Goal: Task Accomplishment & Management: Manage account settings

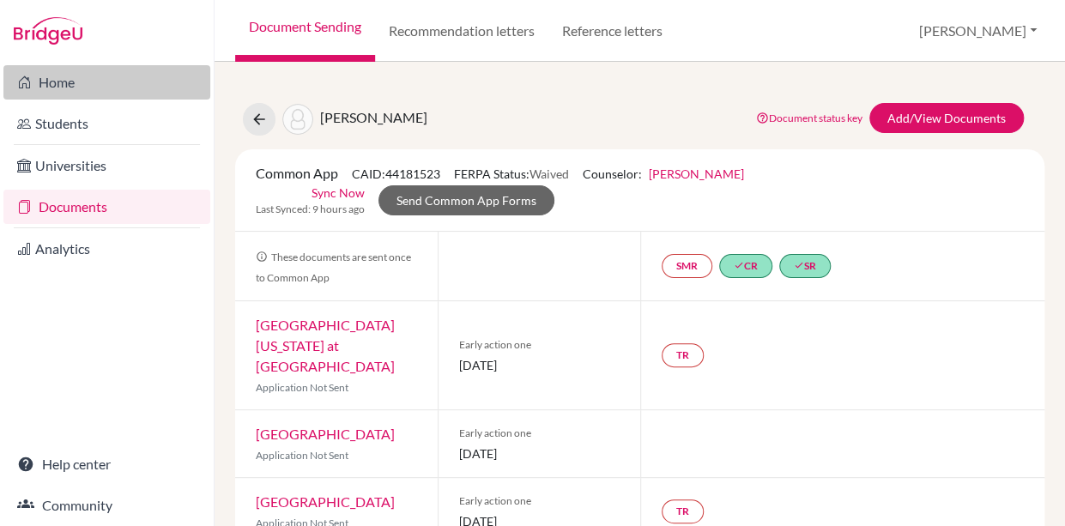
click at [59, 84] on link "Home" at bounding box center [106, 82] width 207 height 34
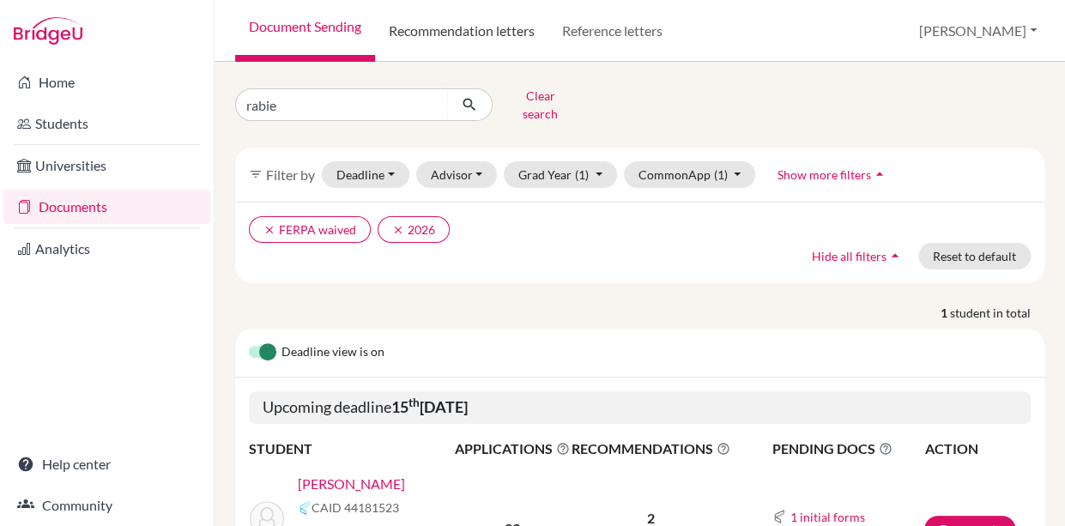
click at [447, 30] on link "Recommendation letters" at bounding box center [461, 31] width 173 height 62
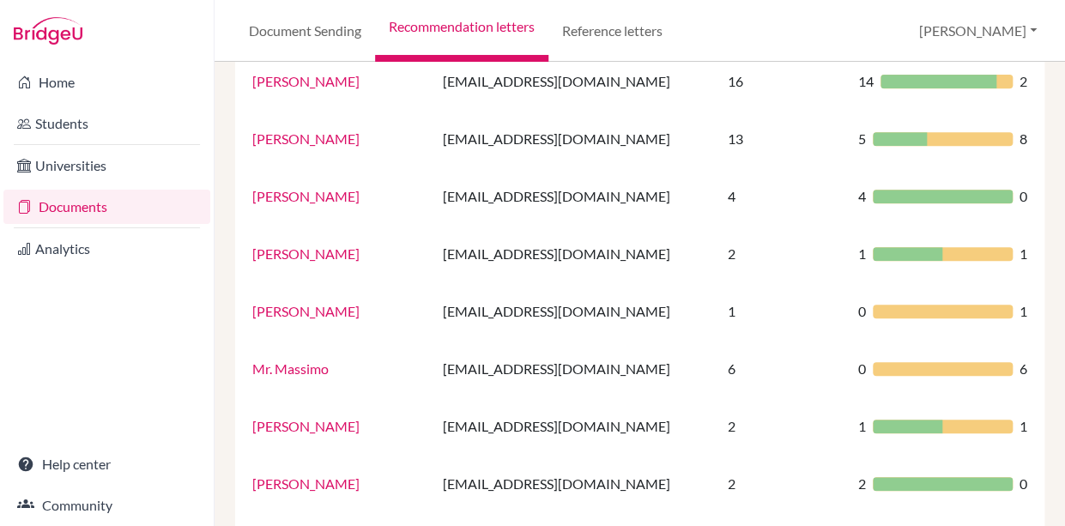
scroll to position [261, 0]
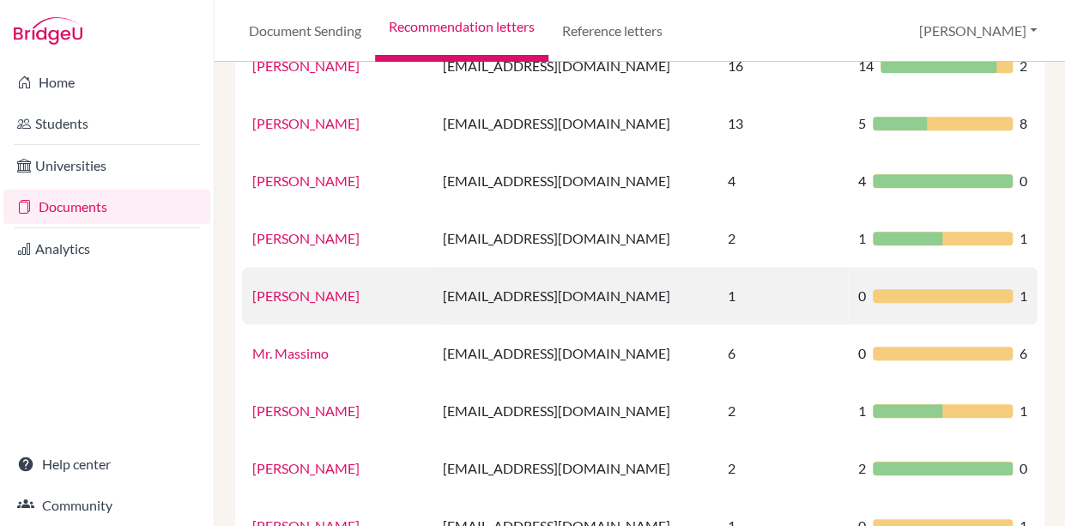
click at [287, 294] on link "[PERSON_NAME]" at bounding box center [305, 296] width 107 height 16
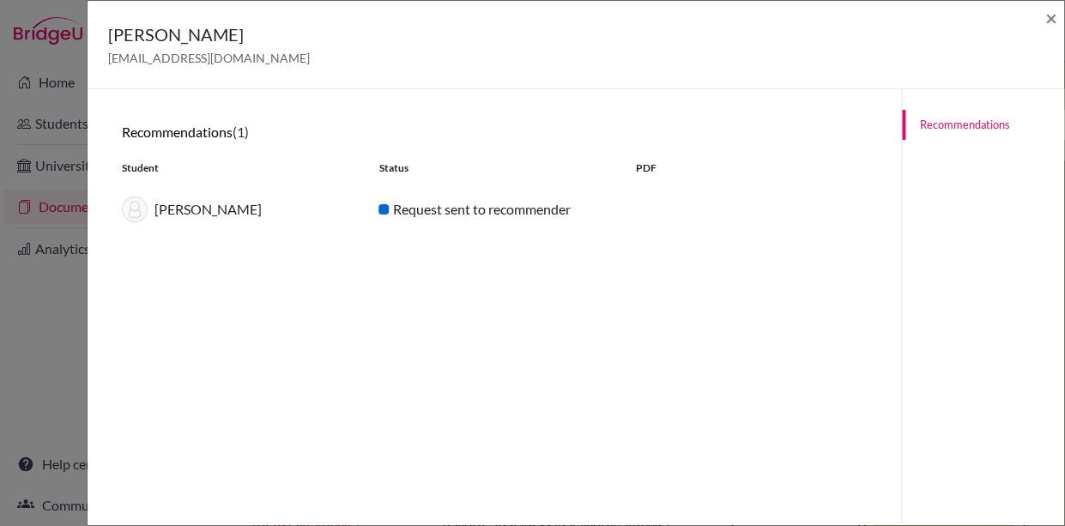
click at [961, 124] on link "Recommendations" at bounding box center [983, 125] width 162 height 30
click at [1051, 16] on span "×" at bounding box center [1052, 17] width 12 height 25
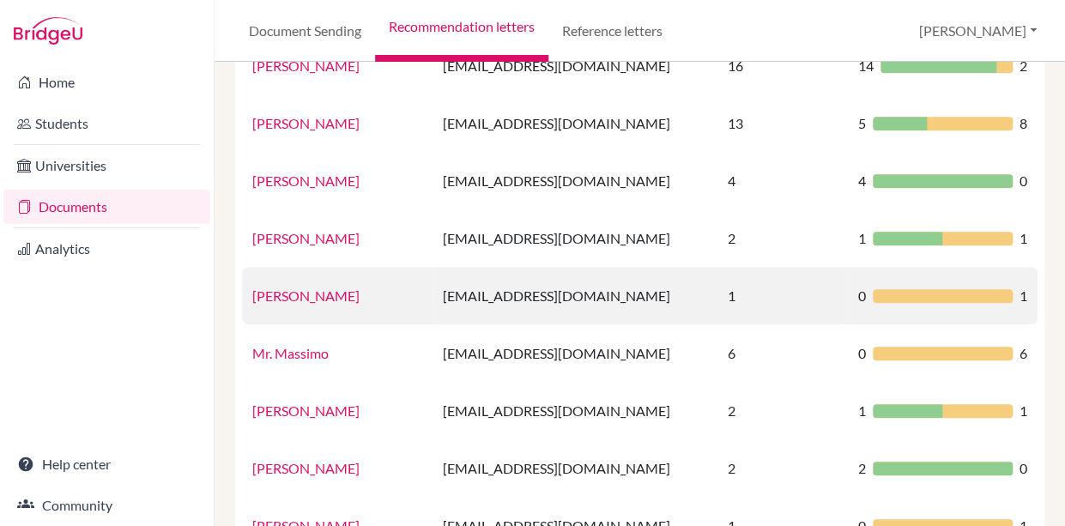
click at [315, 296] on link "Lobna Mehanna" at bounding box center [305, 296] width 107 height 16
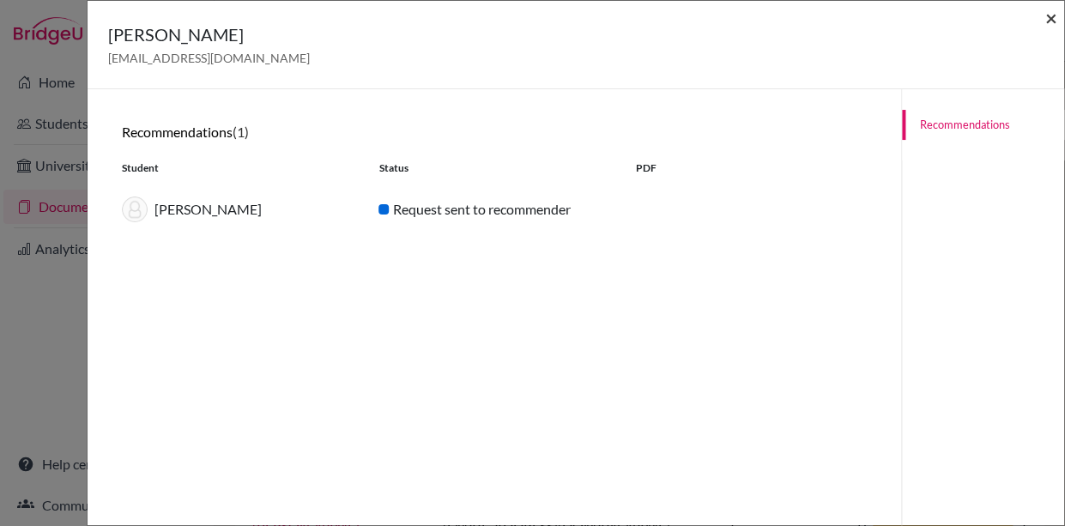
click at [1050, 16] on span "×" at bounding box center [1052, 17] width 12 height 25
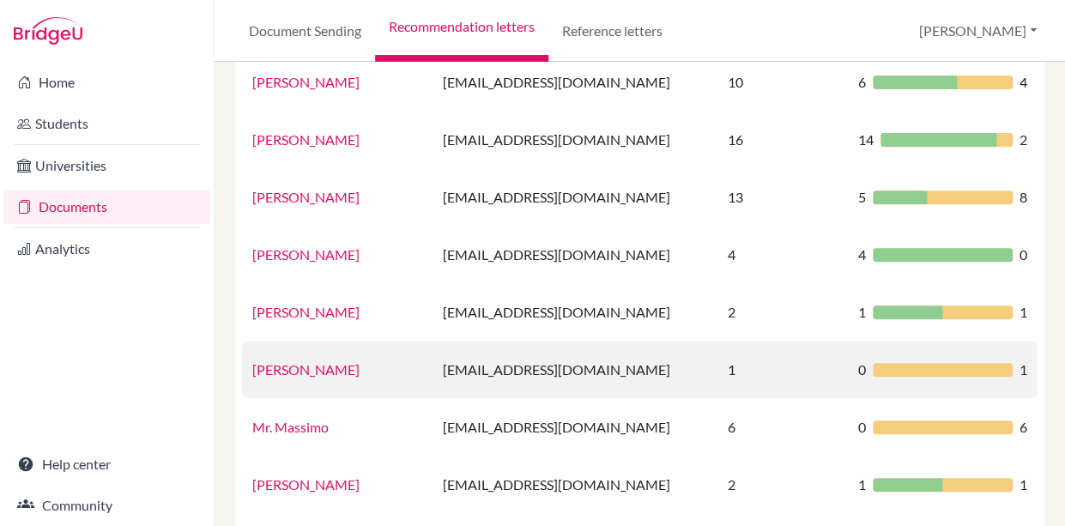
scroll to position [186, 0]
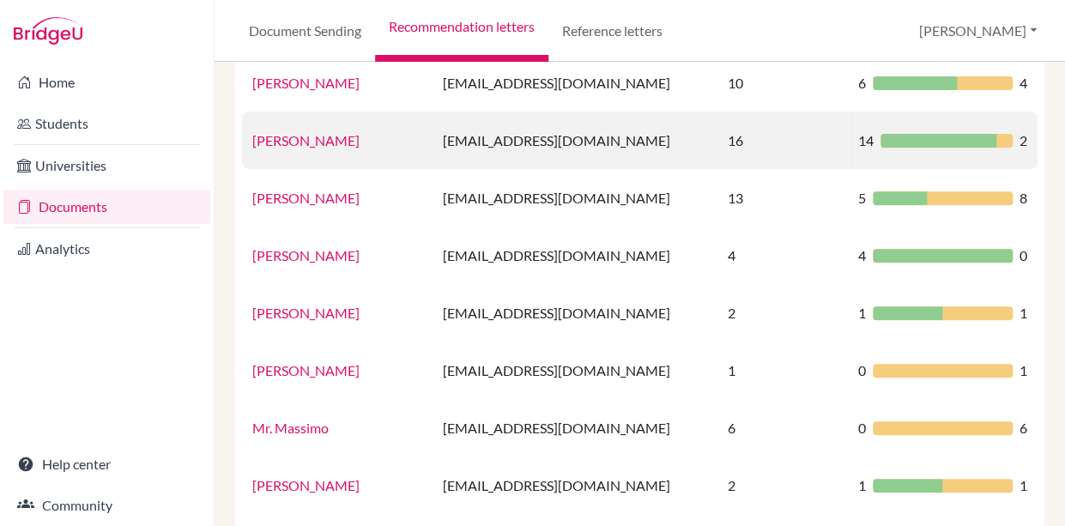
click at [293, 143] on link "Mr. Strand" at bounding box center [305, 140] width 107 height 16
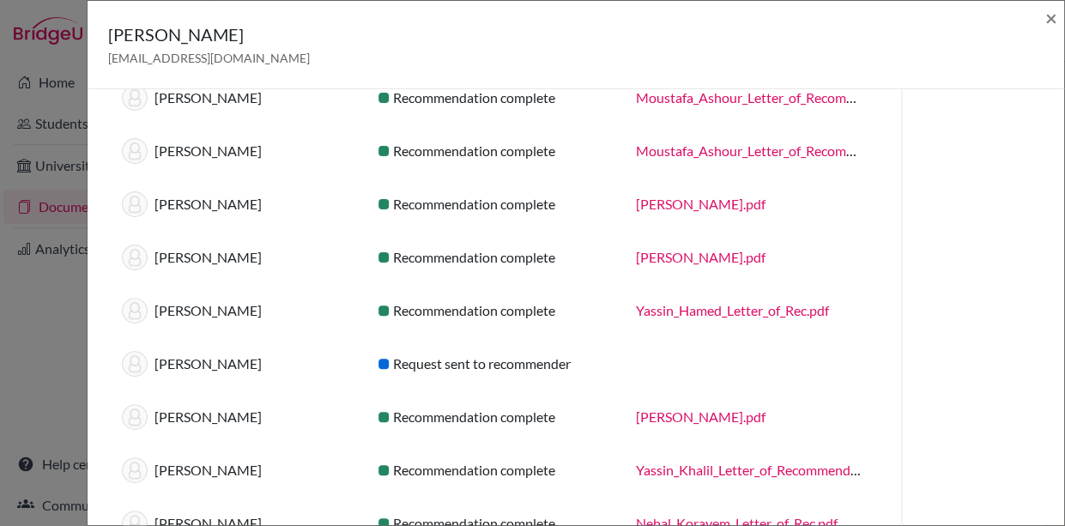
scroll to position [0, 0]
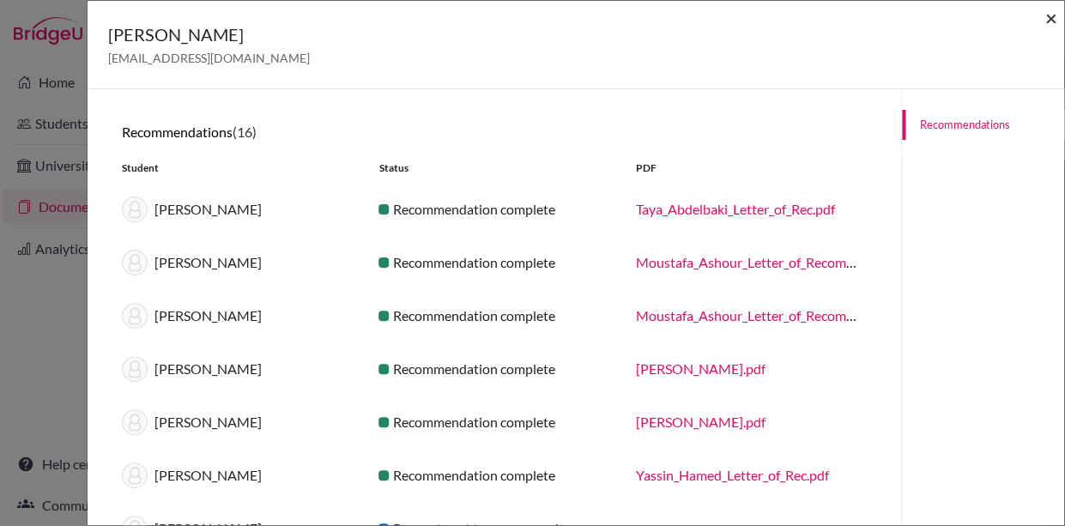
click at [1047, 19] on span "×" at bounding box center [1052, 17] width 12 height 25
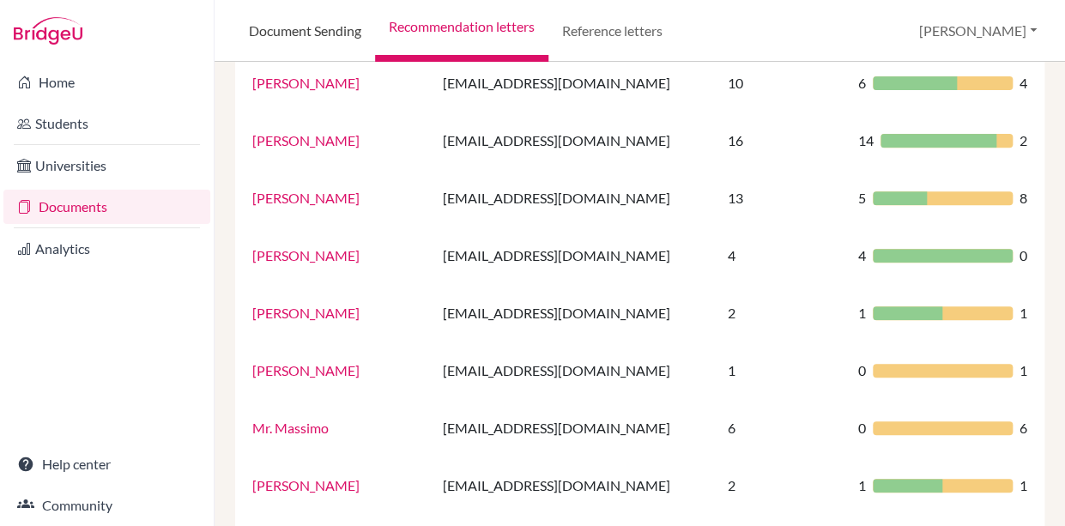
click at [282, 31] on link "Document Sending" at bounding box center [305, 31] width 140 height 62
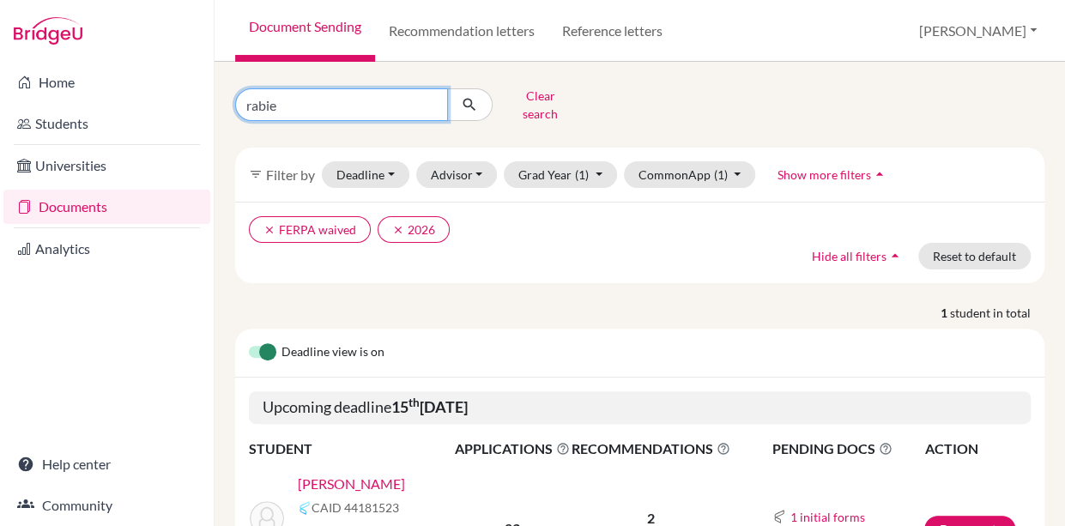
drag, startPoint x: 304, startPoint y: 105, endPoint x: 173, endPoint y: 96, distance: 131.6
click at [235, 96] on input "rabie" at bounding box center [341, 104] width 213 height 33
type input "yassin khalil"
click at [467, 96] on icon "submit" at bounding box center [469, 104] width 17 height 17
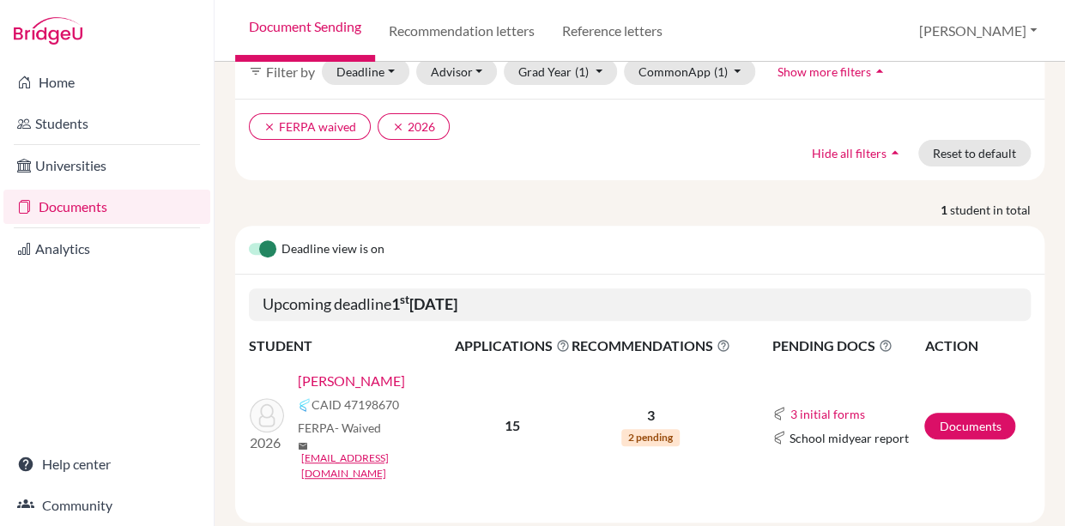
click at [328, 371] on link "[PERSON_NAME]" at bounding box center [351, 381] width 107 height 21
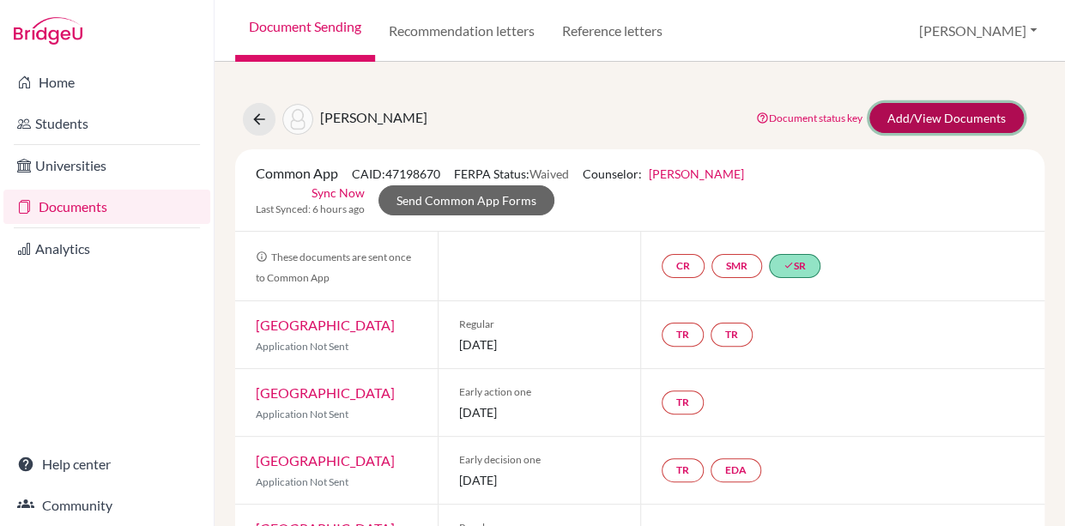
click at [951, 117] on link "Add/View Documents" at bounding box center [947, 118] width 155 height 30
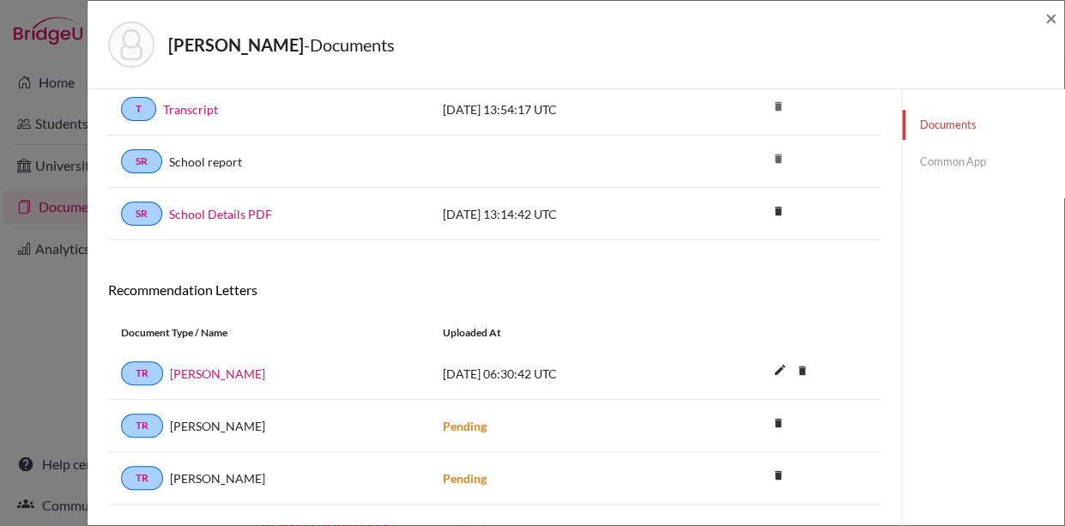
scroll to position [183, 0]
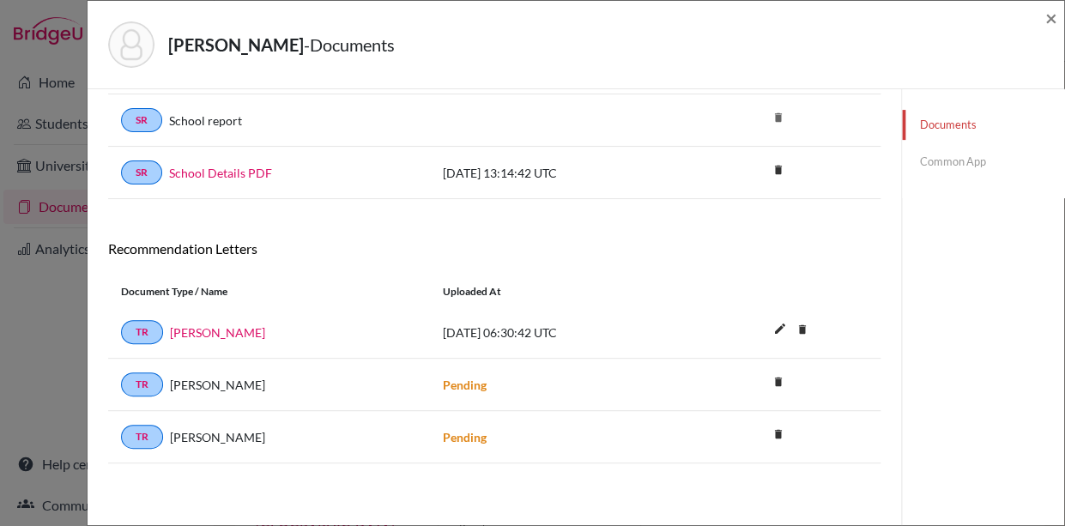
click at [956, 159] on link "Common App" at bounding box center [983, 162] width 162 height 30
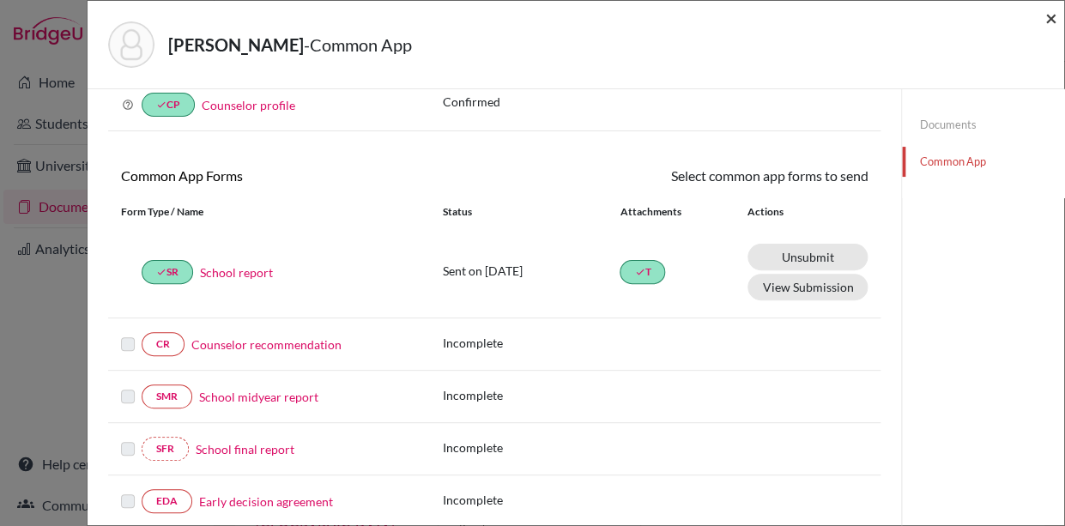
click at [1053, 18] on span "×" at bounding box center [1052, 17] width 12 height 25
